Goal: Task Accomplishment & Management: Use online tool/utility

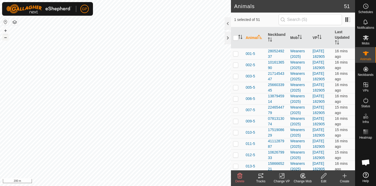
click at [5, 38] on button "–" at bounding box center [5, 37] width 6 height 6
click at [4, 32] on button "+" at bounding box center [5, 30] width 6 height 6
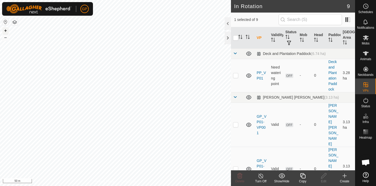
checkbox input "true"
checkbox input "false"
click at [240, 176] on icon at bounding box center [239, 175] width 5 height 5
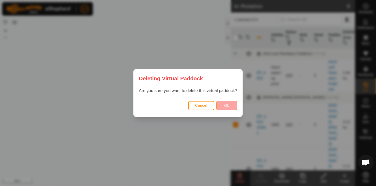
click at [231, 102] on button "Ok" at bounding box center [226, 105] width 21 height 9
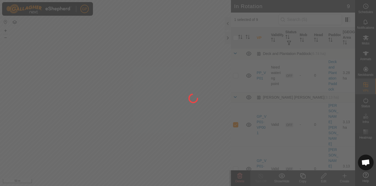
checkbox input "false"
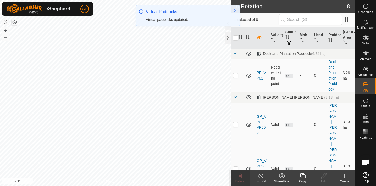
checkbox input "true"
checkbox input "false"
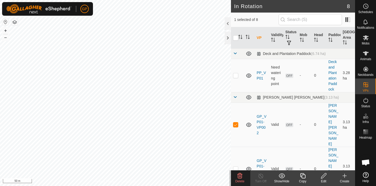
click at [241, 178] on icon at bounding box center [239, 175] width 5 height 5
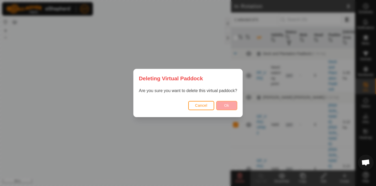
click at [225, 109] on button "Ok" at bounding box center [226, 105] width 21 height 9
checkbox input "false"
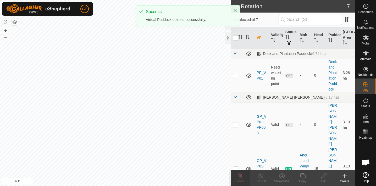
click at [110, 186] on html "GP Schedules Notifications Mobs Animals Neckbands VPs Status Infra Heatmap Help…" at bounding box center [188, 93] width 376 height 186
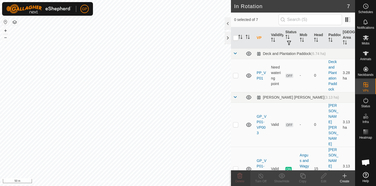
checkbox input "true"
checkbox input "false"
click at [239, 178] on icon at bounding box center [239, 175] width 5 height 5
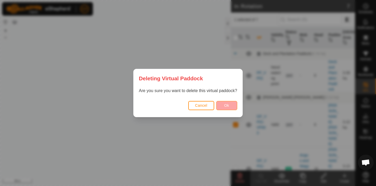
click at [227, 104] on span "Ok" at bounding box center [226, 105] width 5 height 4
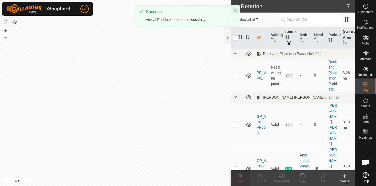
checkbox input "false"
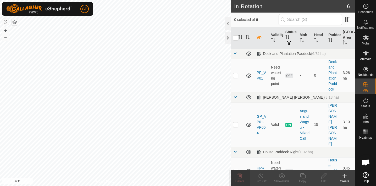
checkbox input "true"
click at [303, 175] on icon at bounding box center [302, 175] width 5 height 5
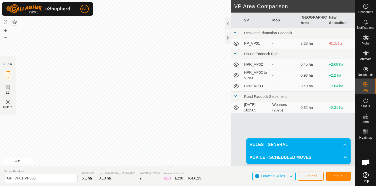
click at [341, 176] on span "Save" at bounding box center [338, 176] width 9 height 4
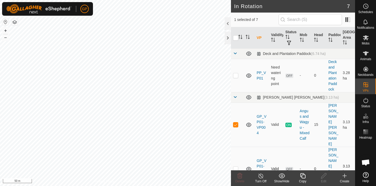
checkbox input "false"
checkbox input "true"
click at [323, 179] on div "Edit" at bounding box center [323, 181] width 21 height 5
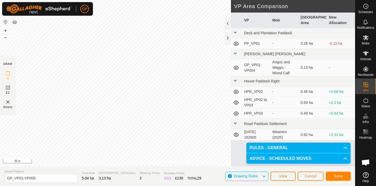
click at [337, 176] on span "Save" at bounding box center [338, 176] width 9 height 4
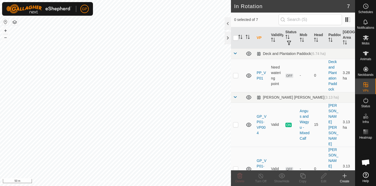
click at [250, 0] on html "GP Schedules Notifications Mobs Animals Neckbands VPs Status Infra Heatmap Help…" at bounding box center [188, 93] width 376 height 186
click at [200, 0] on html "GP Schedules Notifications Mobs Animals Neckbands VPs Status Infra Heatmap Help…" at bounding box center [188, 93] width 376 height 186
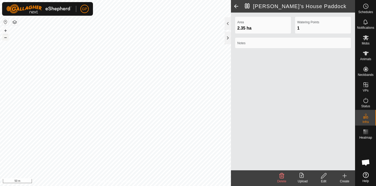
click at [7, 37] on button "–" at bounding box center [5, 37] width 6 height 6
click at [5, 31] on button "+" at bounding box center [5, 30] width 6 height 6
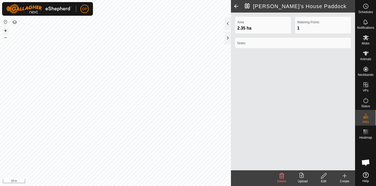
click at [5, 31] on button "+" at bounding box center [5, 30] width 6 height 6
click at [6, 29] on button "+" at bounding box center [5, 30] width 6 height 6
click at [140, 0] on html "GP Schedules Notifications Mobs Animals Neckbands VPs Status Infra Heatmap Help…" at bounding box center [188, 93] width 376 height 186
